Goal: Information Seeking & Learning: Learn about a topic

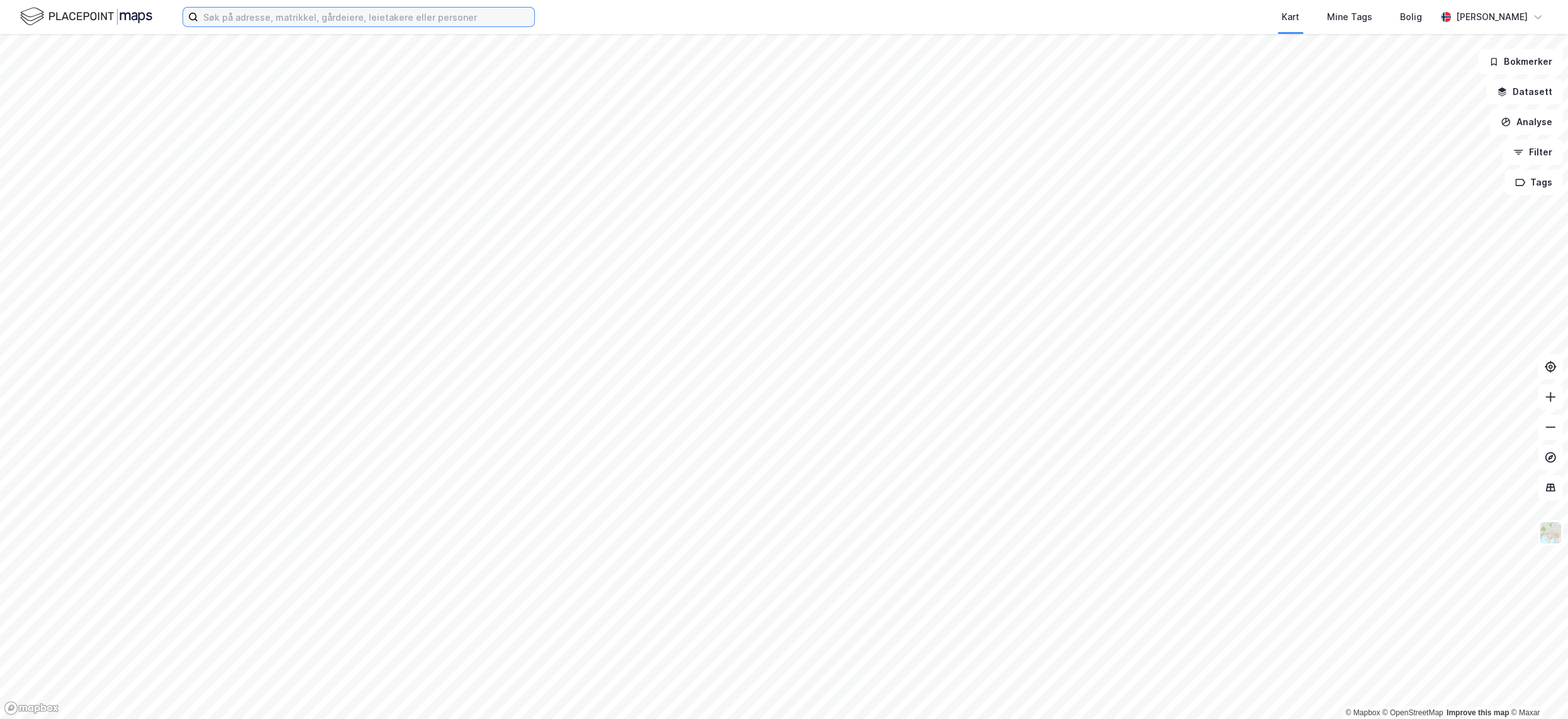
click at [274, 18] on input at bounding box center [366, 17] width 336 height 19
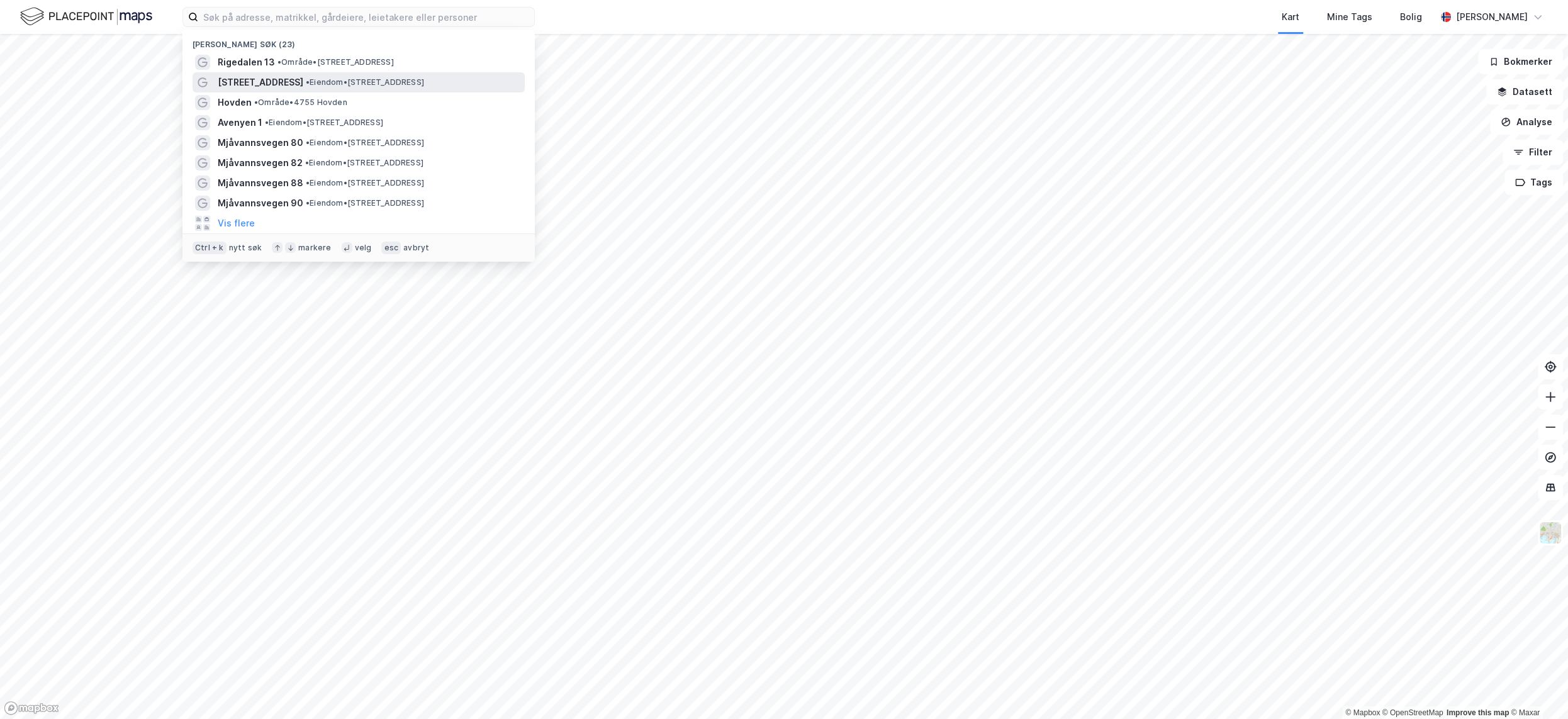
click at [258, 84] on span "[STREET_ADDRESS]" at bounding box center [260, 83] width 86 height 15
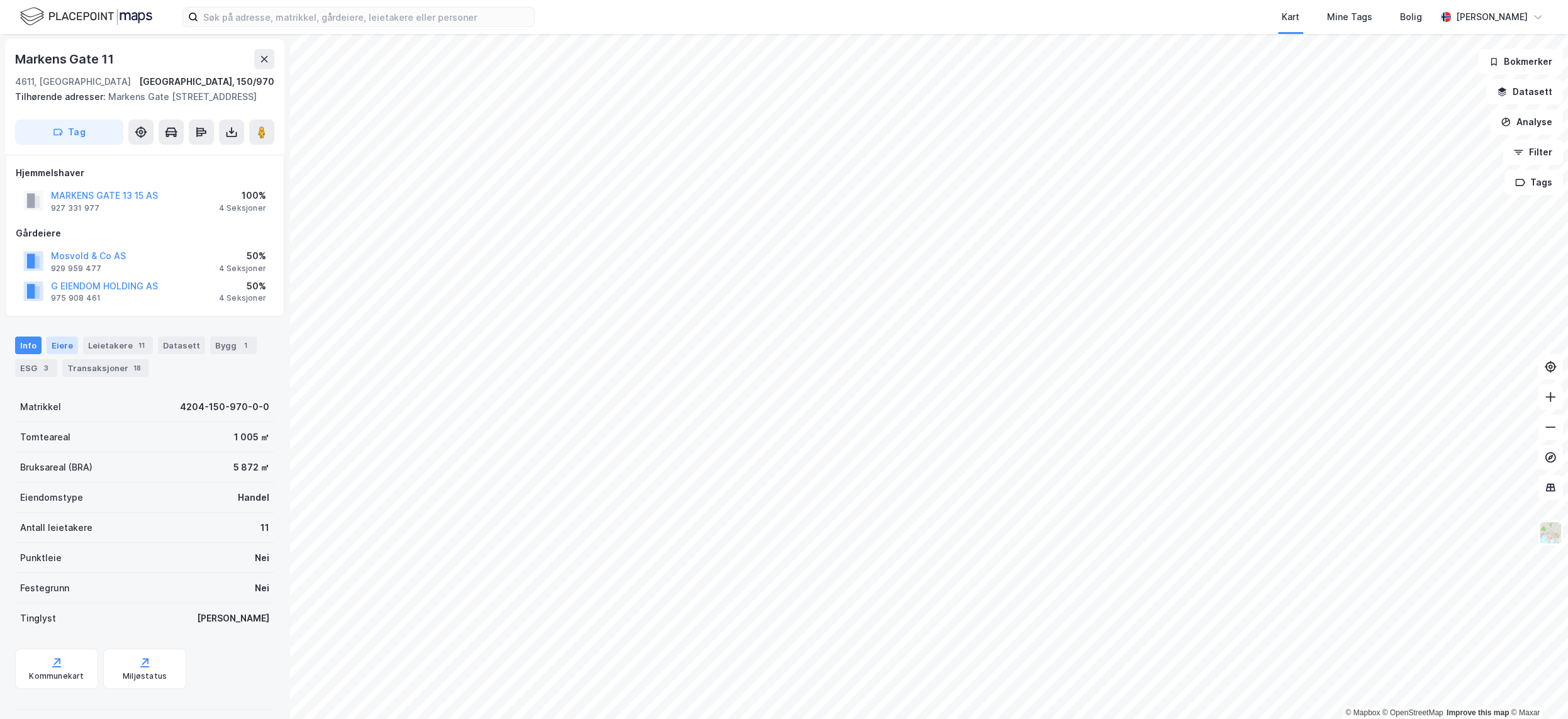
click at [56, 345] on div "Eiere" at bounding box center [62, 345] width 32 height 18
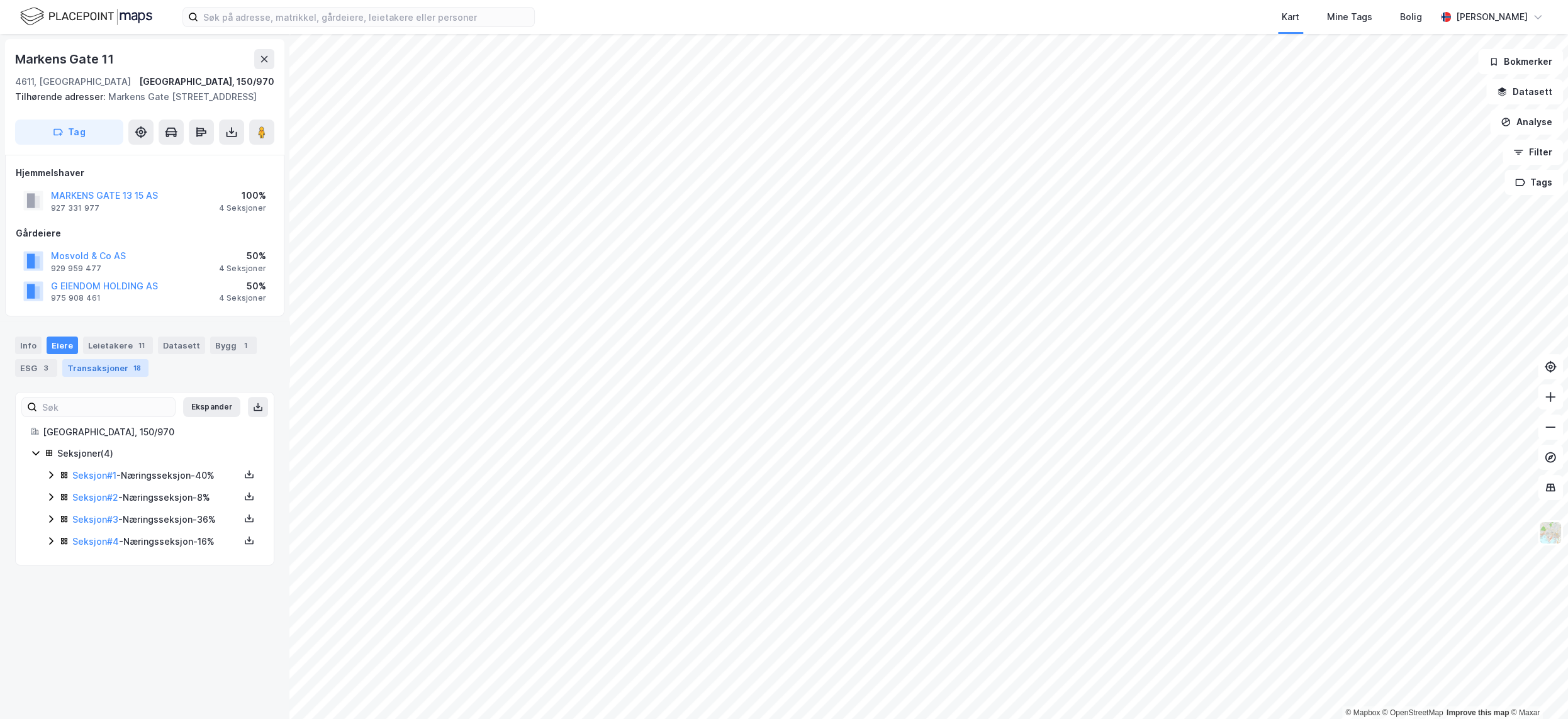
click at [82, 366] on div "Transaksjoner 18" at bounding box center [104, 368] width 86 height 18
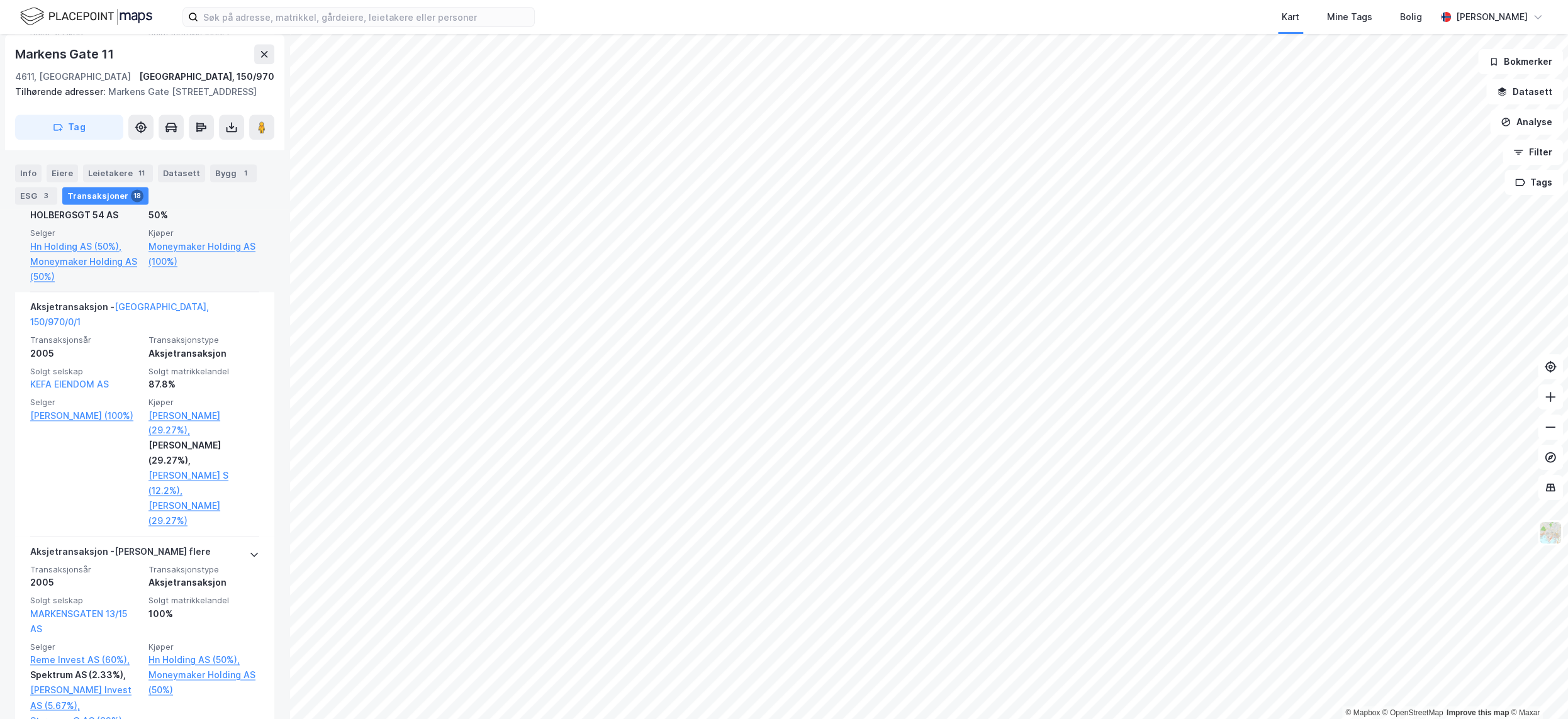
scroll to position [1747, 0]
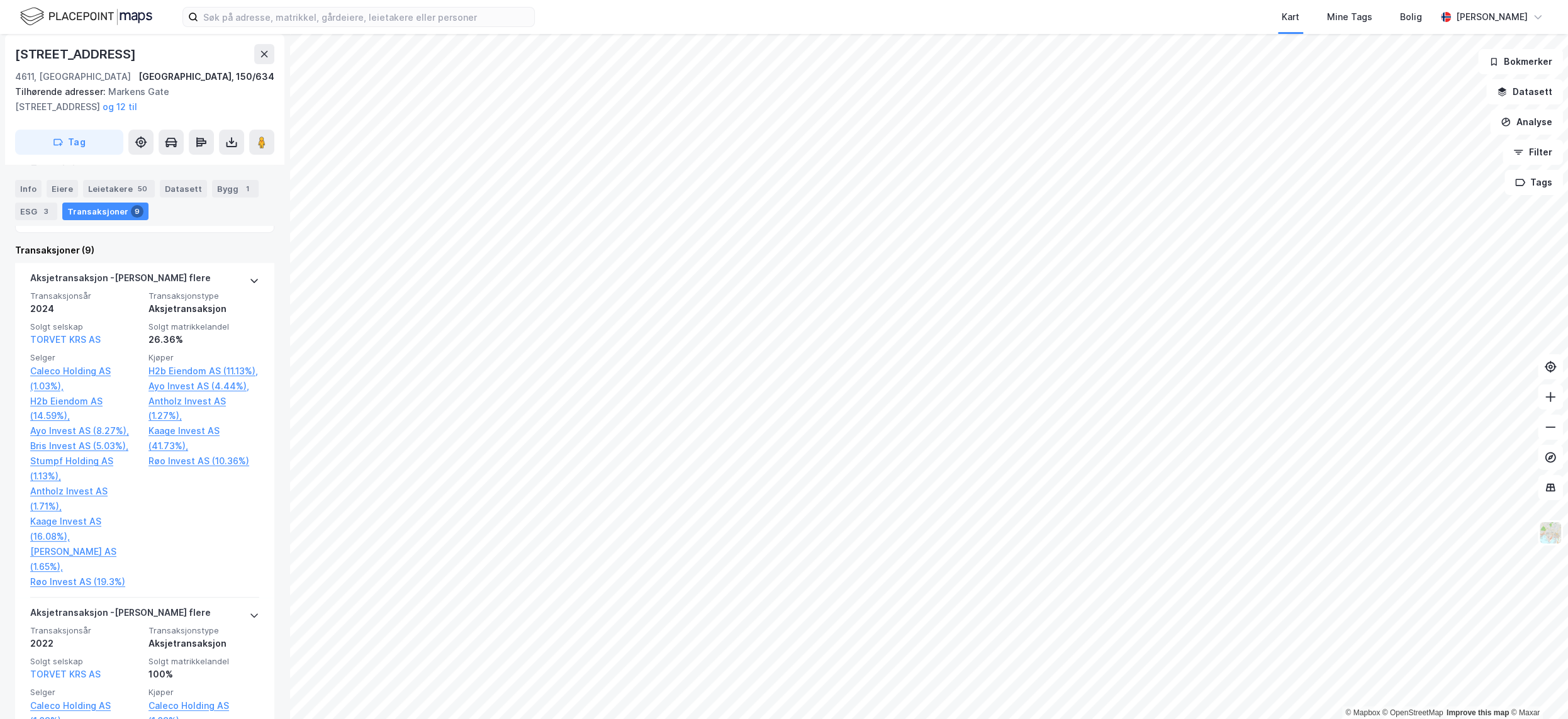
scroll to position [419, 0]
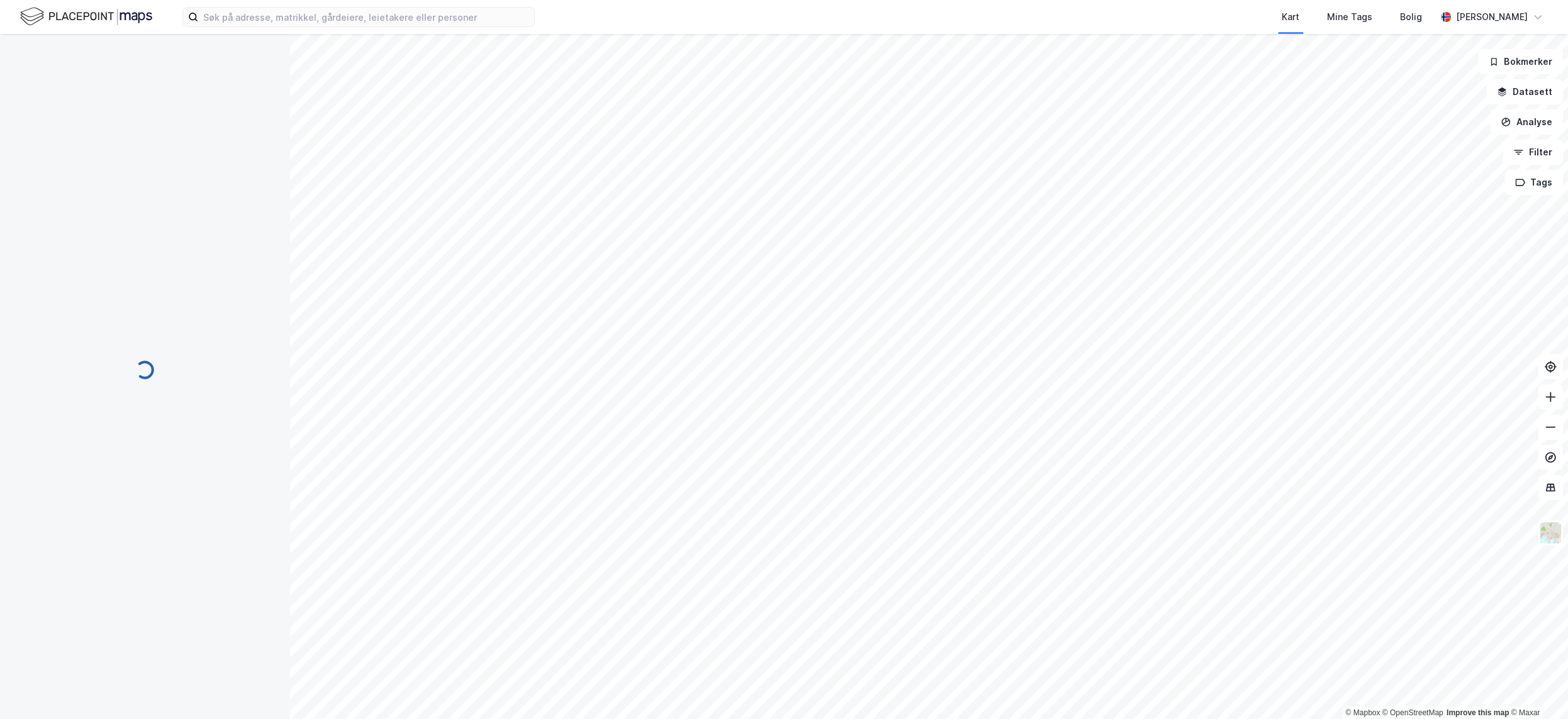
scroll to position [48, 0]
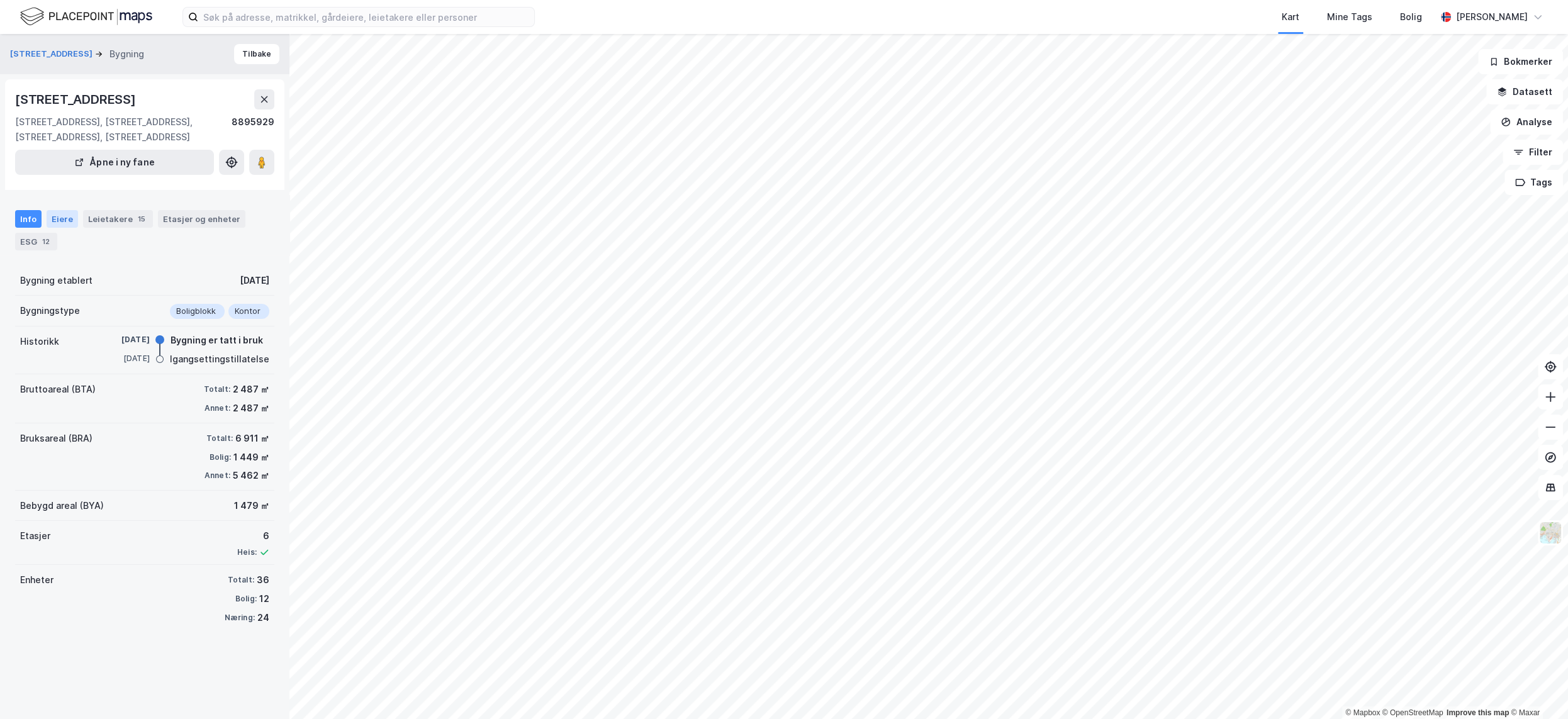
click at [62, 221] on div "Eiere" at bounding box center [62, 218] width 32 height 18
